Goal: Navigation & Orientation: Find specific page/section

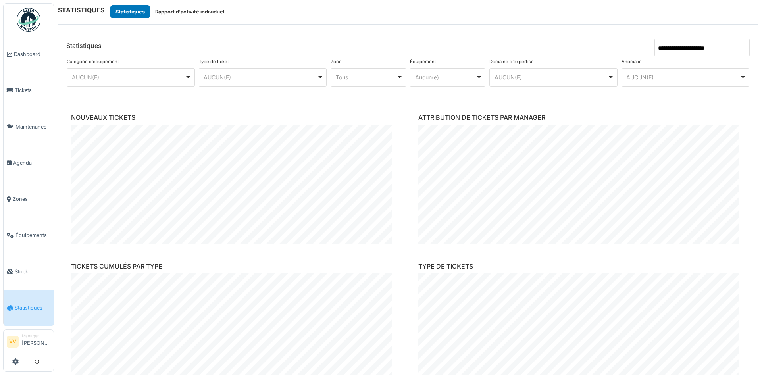
click at [300, 75] on div "AUCUN(E) Remove item" at bounding box center [259, 77] width 113 height 8
click at [351, 77] on div "Tous Remove item" at bounding box center [366, 77] width 61 height 8
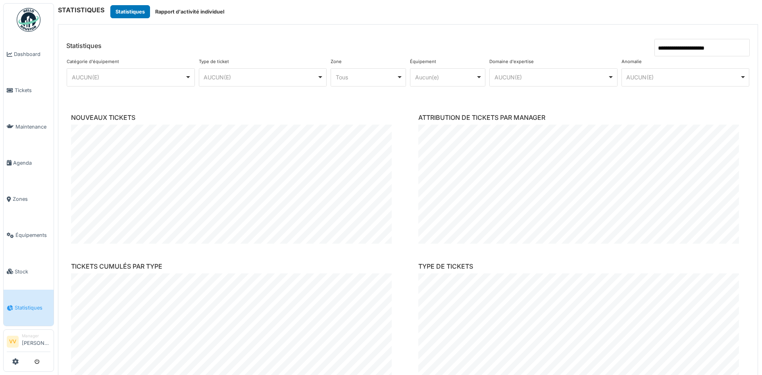
click at [389, 35] on header "**********" at bounding box center [407, 41] width 699 height 32
click at [32, 42] on link "Dashboard" at bounding box center [29, 54] width 50 height 36
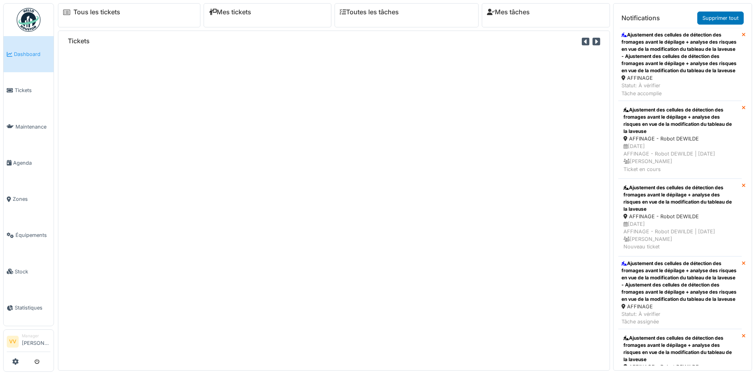
click at [19, 90] on span "Tickets" at bounding box center [33, 90] width 36 height 8
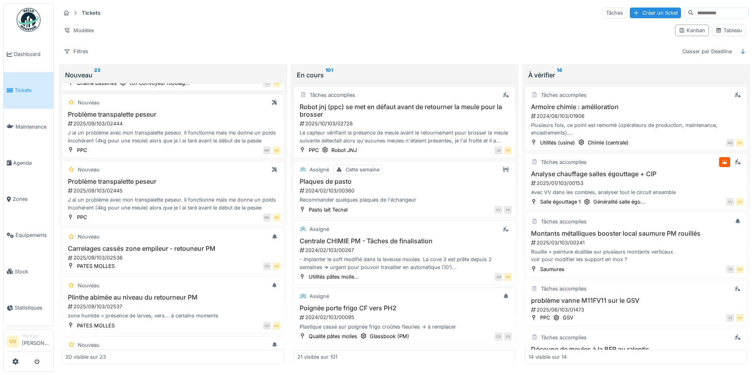
scroll to position [397, 0]
